Goal: Task Accomplishment & Management: Use online tool/utility

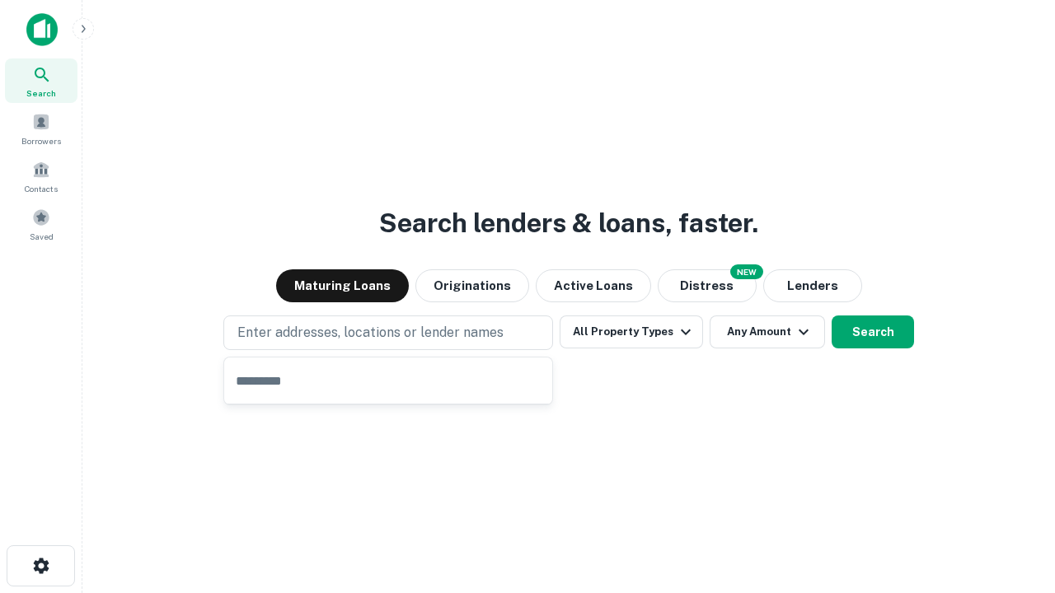
type input "**********"
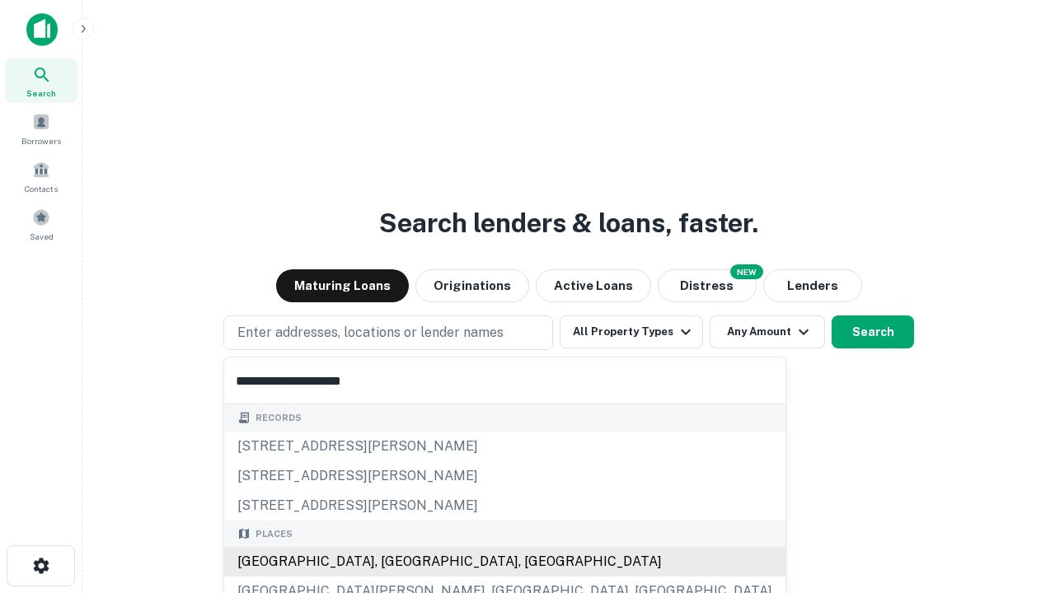
click at [394, 562] on div "[GEOGRAPHIC_DATA], [GEOGRAPHIC_DATA], [GEOGRAPHIC_DATA]" at bounding box center [504, 562] width 561 height 30
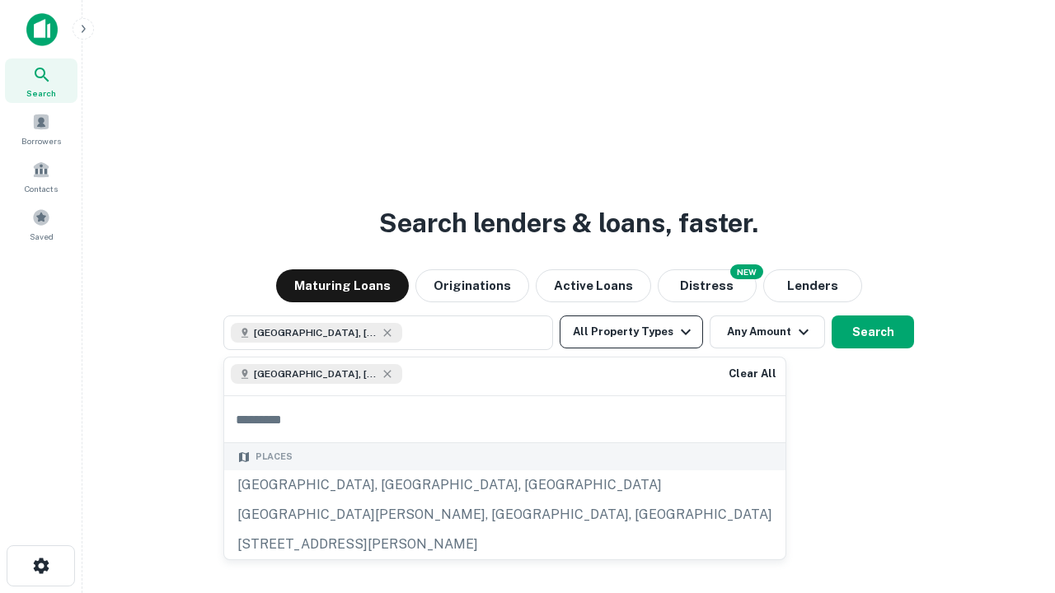
click at [631, 332] on button "All Property Types" at bounding box center [631, 332] width 143 height 33
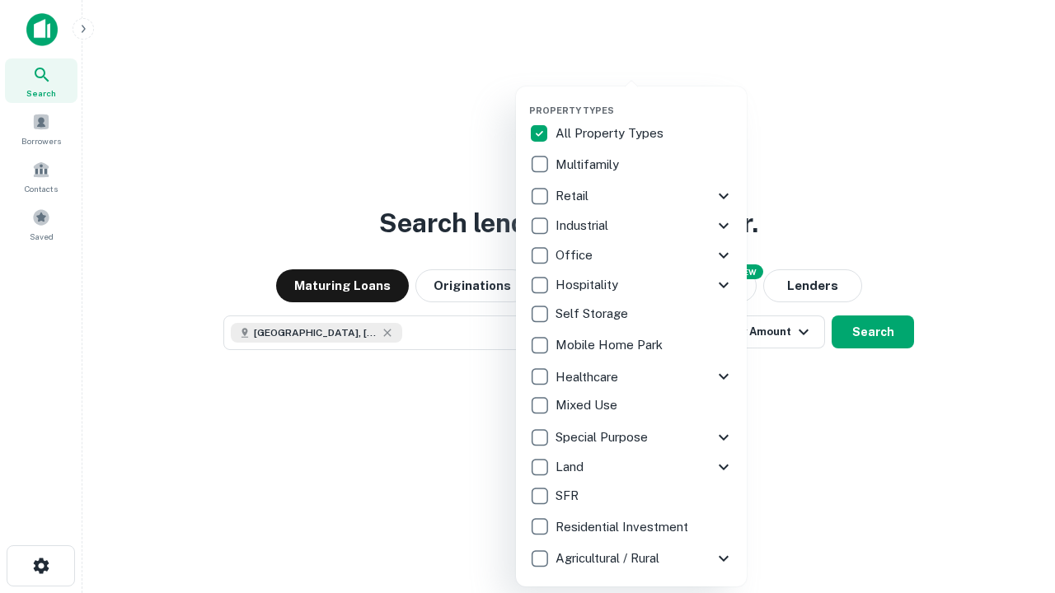
click at [645, 100] on button "button" at bounding box center [644, 100] width 231 height 1
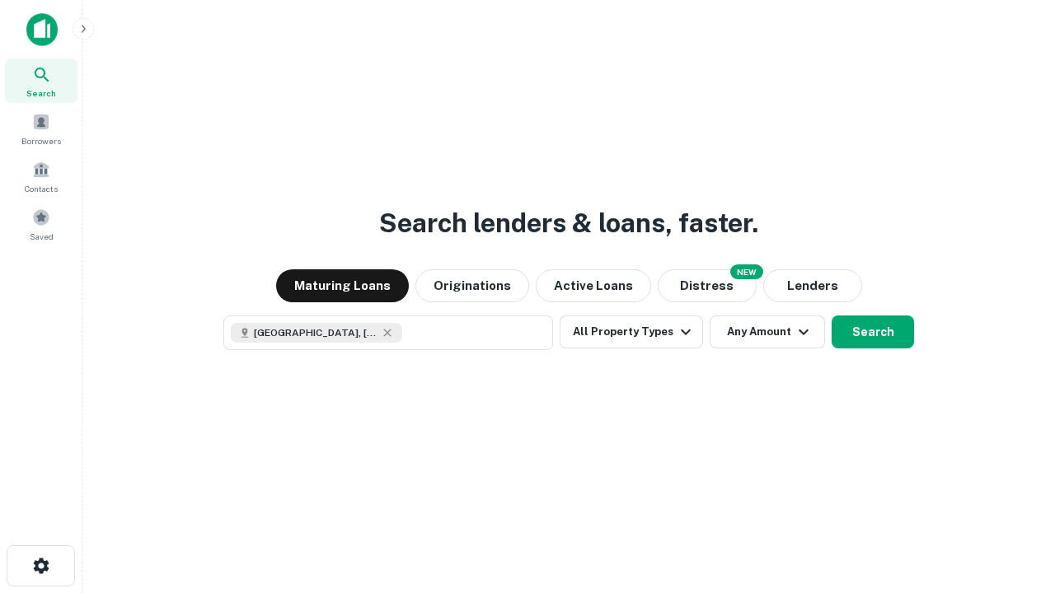
scroll to position [26, 0]
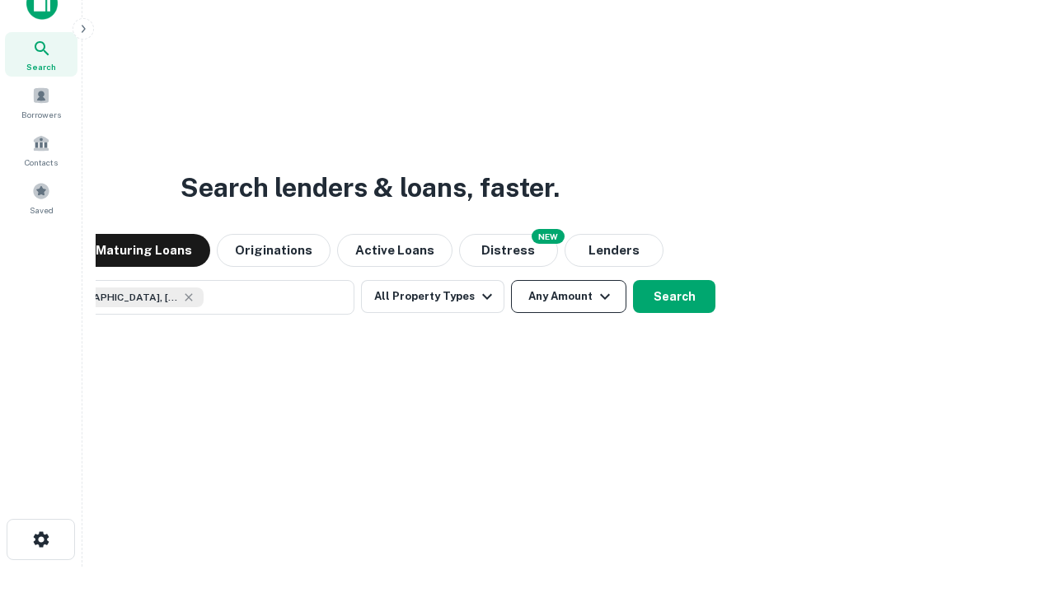
click at [511, 280] on button "Any Amount" at bounding box center [568, 296] width 115 height 33
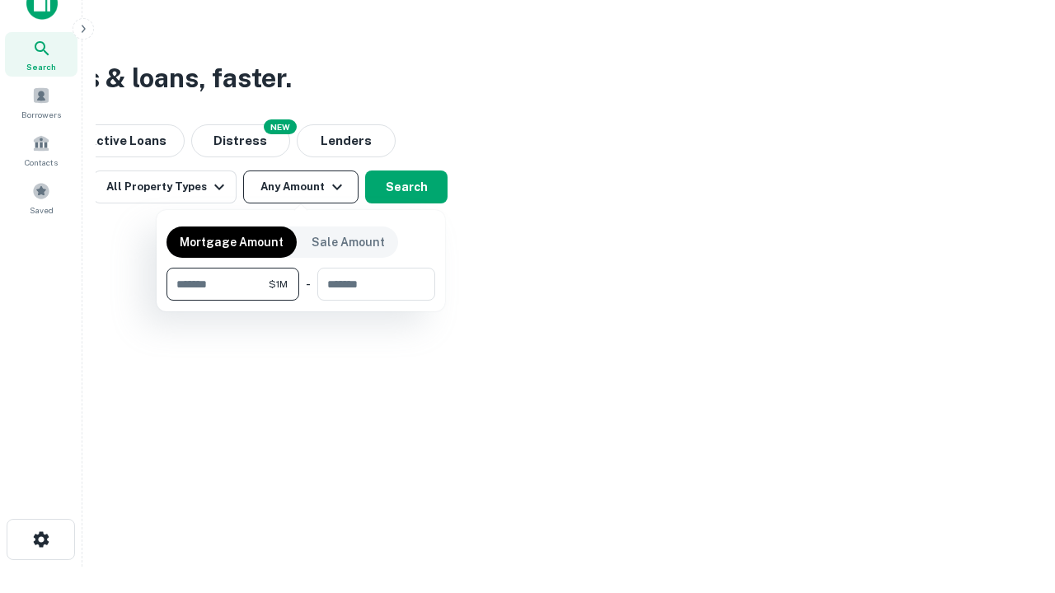
type input "*******"
click at [301, 301] on button "button" at bounding box center [301, 301] width 269 height 1
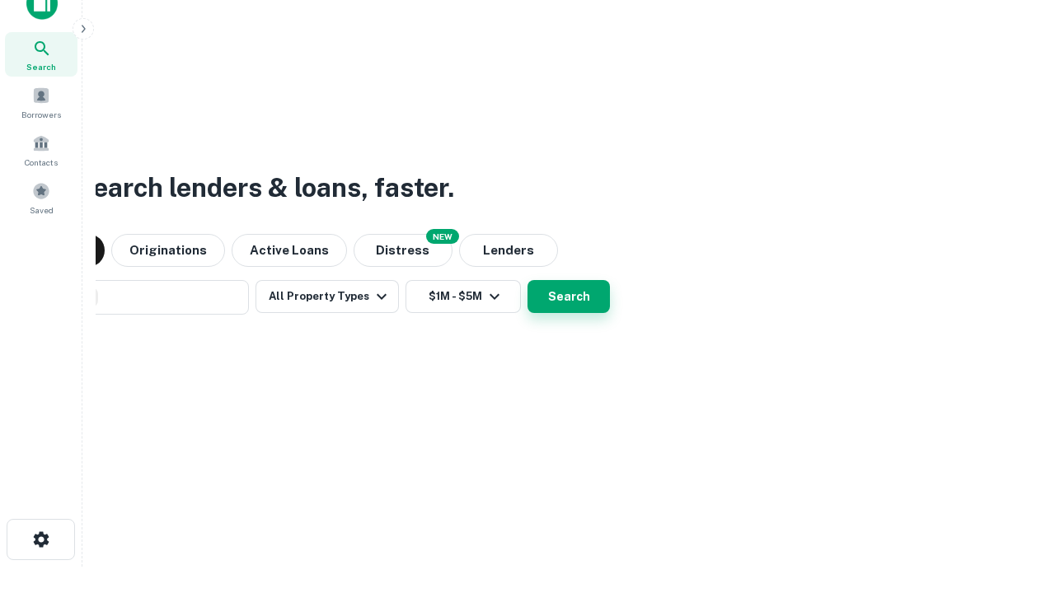
click at [528, 280] on button "Search" at bounding box center [569, 296] width 82 height 33
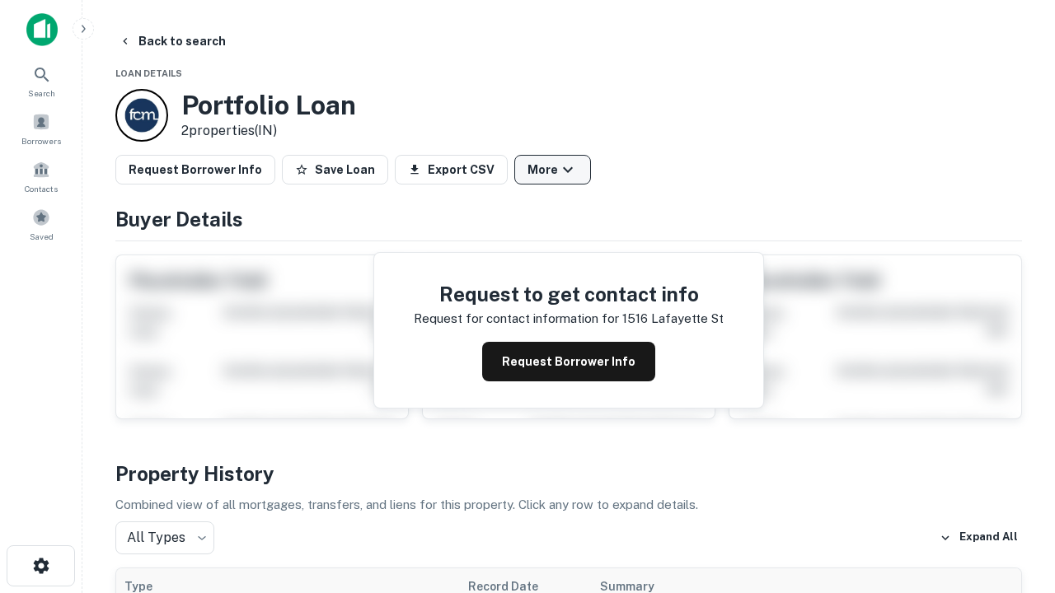
click at [552, 170] on button "More" at bounding box center [552, 170] width 77 height 30
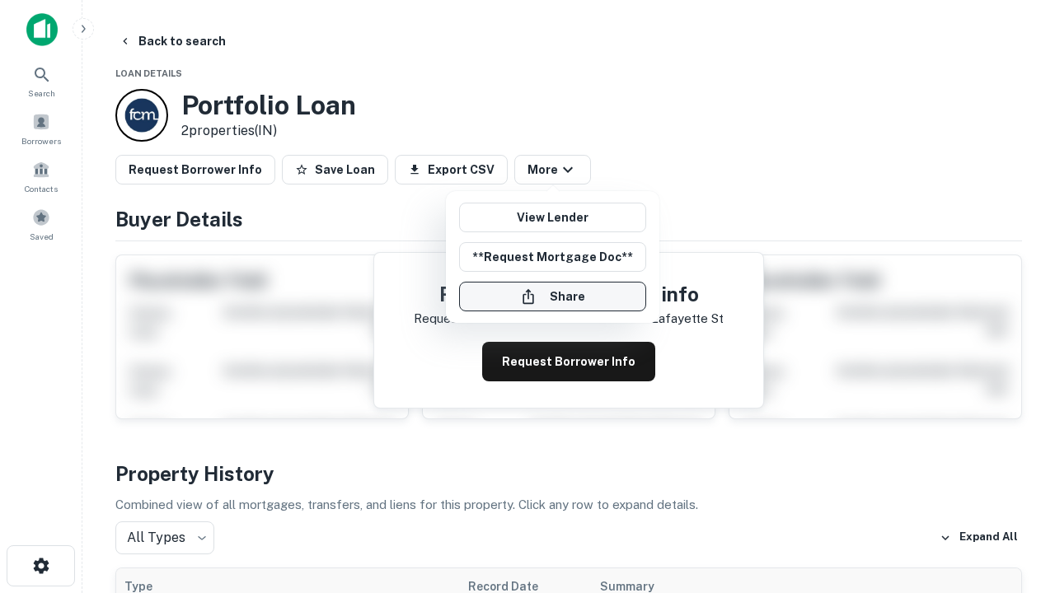
click at [552, 297] on button "Share" at bounding box center [552, 297] width 187 height 30
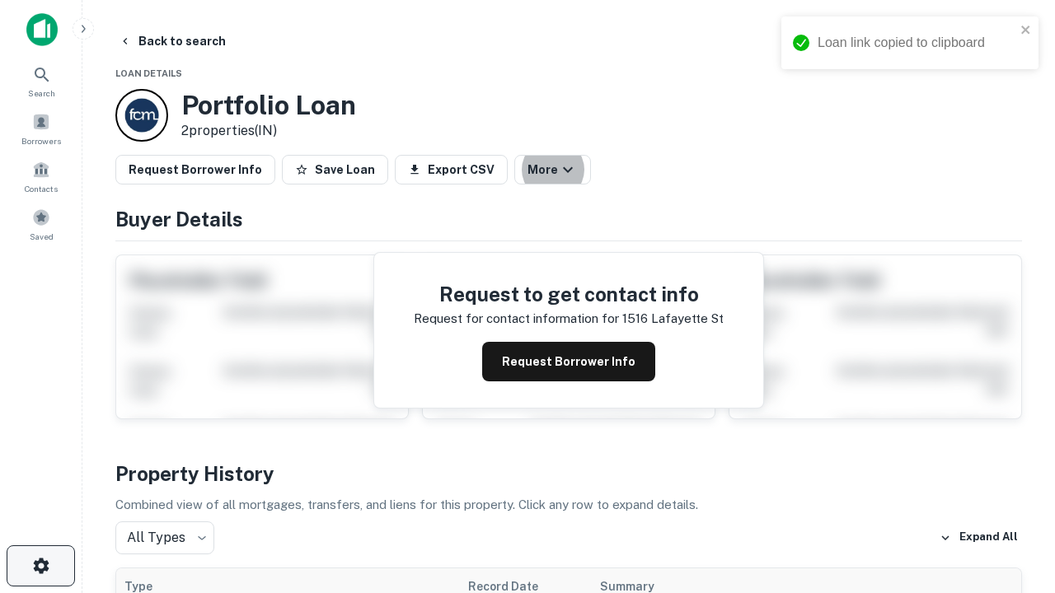
click at [40, 566] on icon "button" at bounding box center [41, 566] width 20 height 20
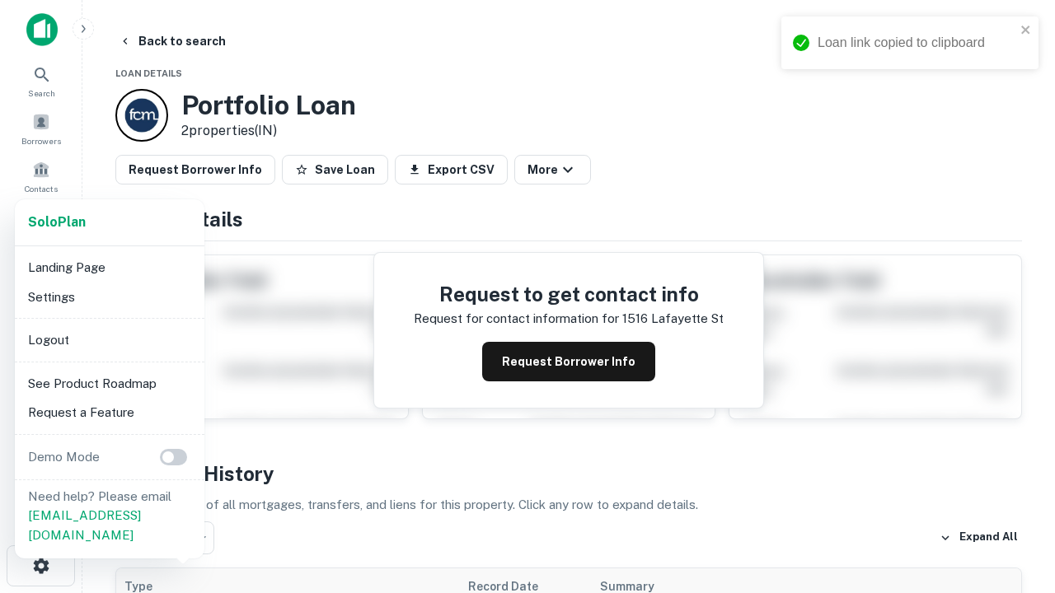
click at [109, 340] on li "Logout" at bounding box center [109, 341] width 176 height 30
